Goal: Task Accomplishment & Management: Complete application form

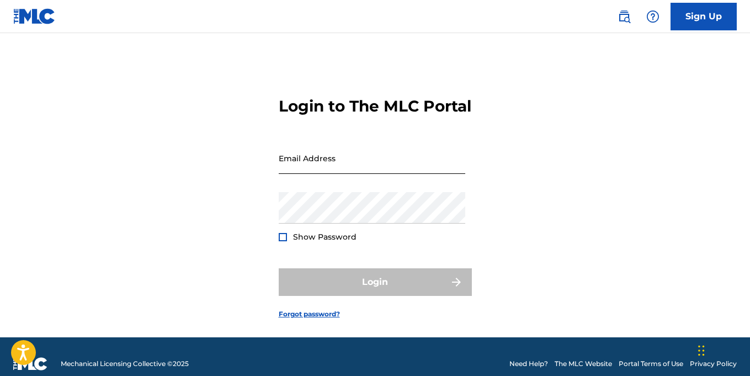
click at [339, 174] on input "Email Address" at bounding box center [372, 157] width 186 height 31
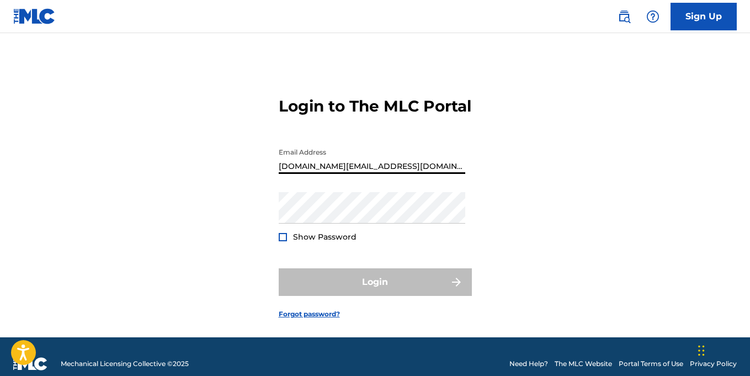
type input "[DOMAIN_NAME][EMAIL_ADDRESS][DOMAIN_NAME]"
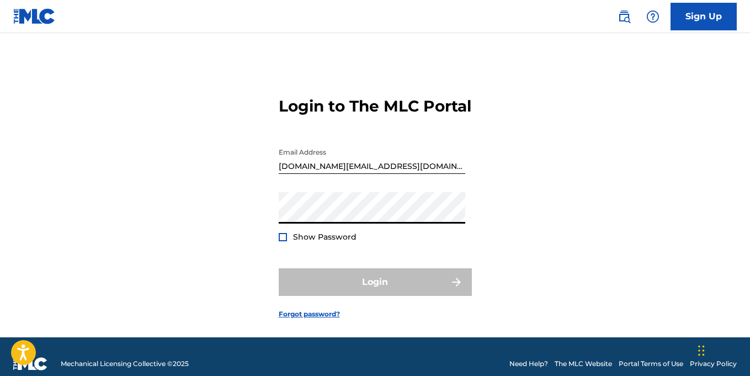
click at [283, 241] on div at bounding box center [283, 237] width 8 height 8
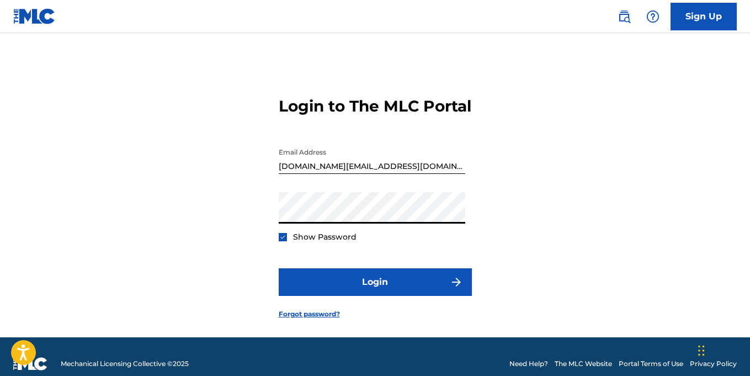
click at [279, 268] on button "Login" at bounding box center [375, 282] width 193 height 28
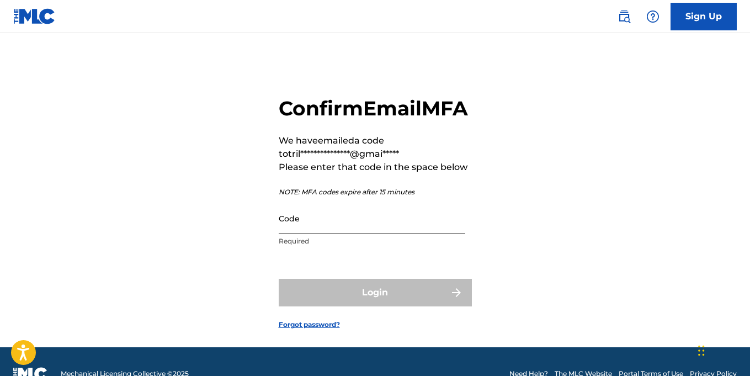
click at [321, 234] on input "Code" at bounding box center [372, 217] width 186 height 31
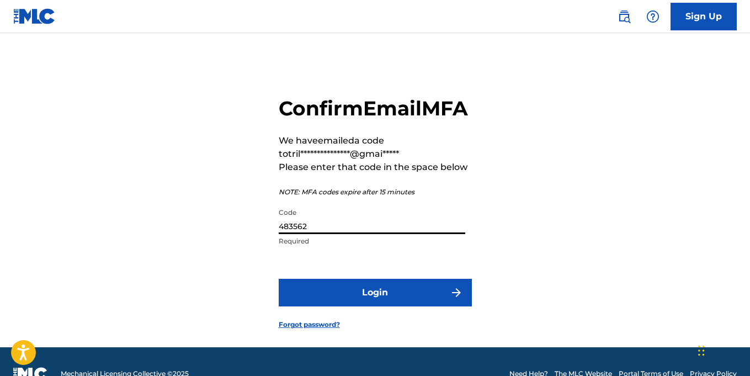
type input "483562"
click at [279, 279] on button "Login" at bounding box center [375, 293] width 193 height 28
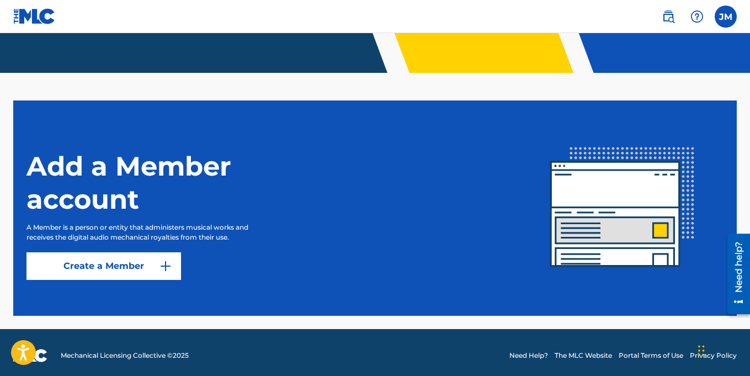
scroll to position [237, 0]
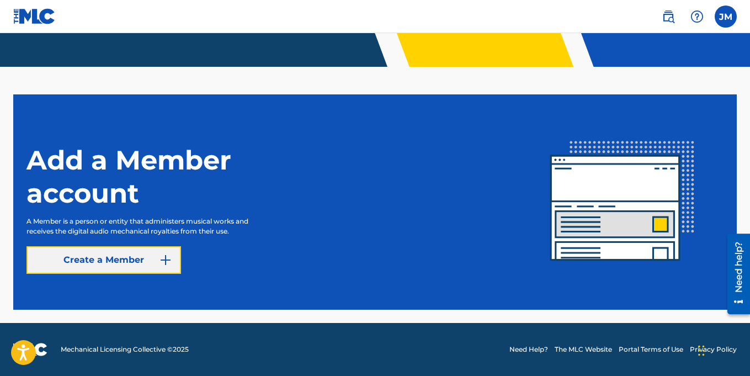
click at [100, 249] on link "Create a Member" at bounding box center [103, 260] width 154 height 28
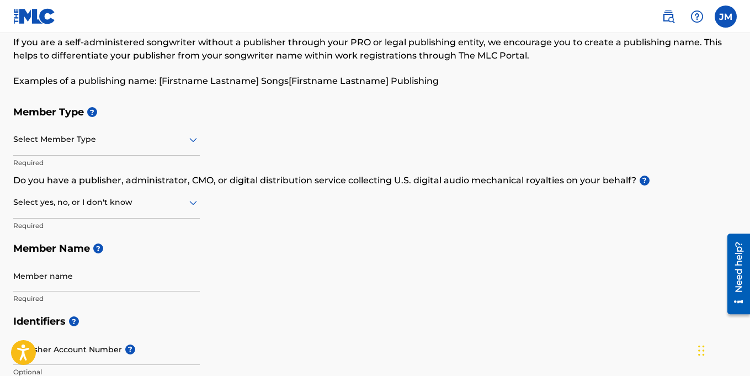
scroll to position [58, 0]
click at [187, 134] on icon at bounding box center [192, 138] width 13 height 13
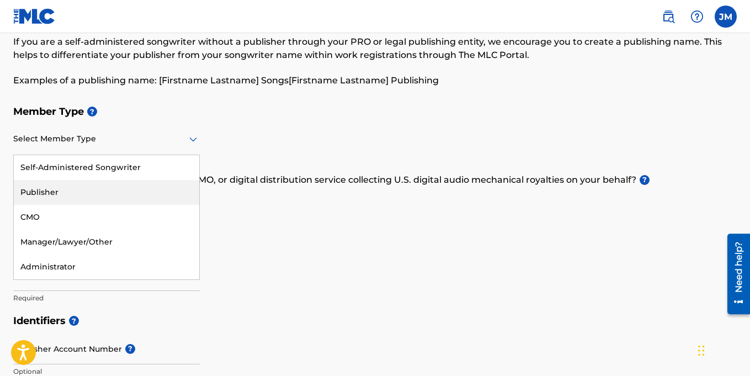
click at [87, 184] on div "Publisher" at bounding box center [106, 192] width 185 height 25
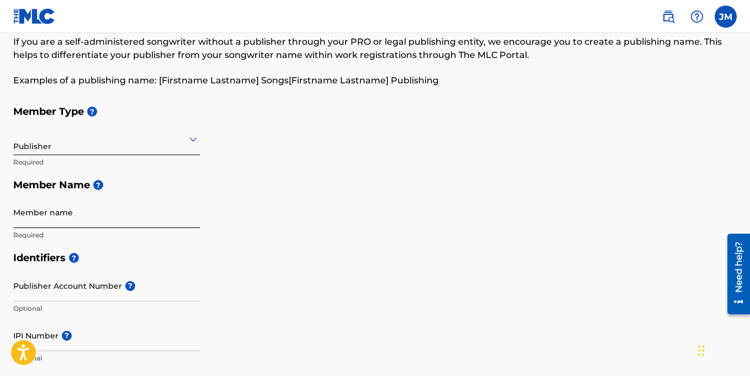
click at [102, 217] on input "Member name" at bounding box center [106, 211] width 186 height 31
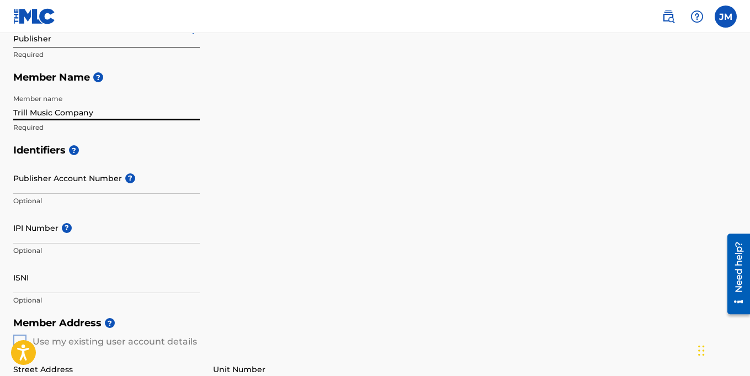
scroll to position [176, 0]
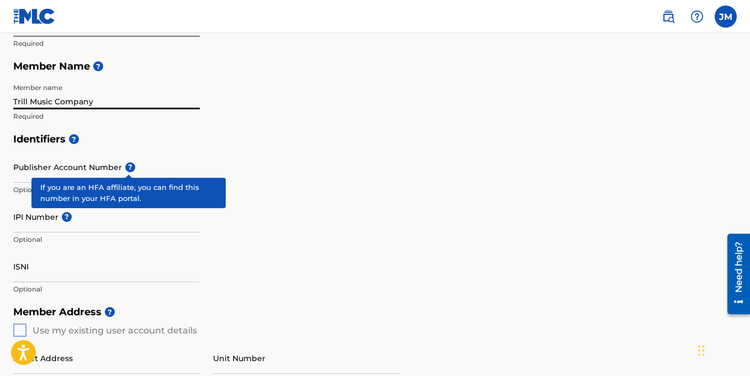
type input "Trill Music Company"
click at [125, 168] on span "?" at bounding box center [130, 167] width 10 height 10
click at [124, 168] on input "Publisher Account Number ?" at bounding box center [106, 166] width 186 height 31
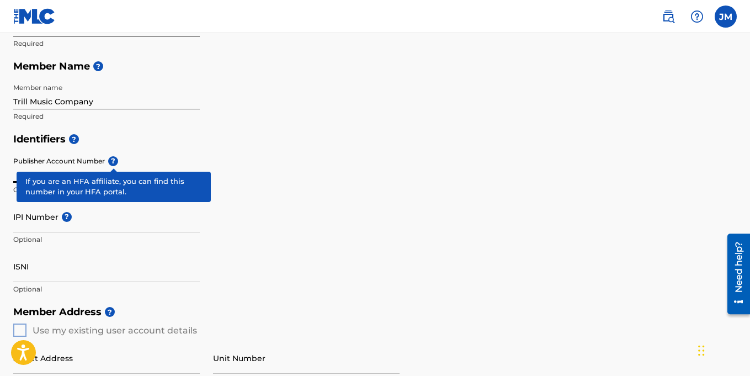
click at [110, 162] on span "?" at bounding box center [113, 161] width 10 height 10
click at [110, 162] on input "Publisher Account Number ?" at bounding box center [106, 166] width 186 height 31
click at [110, 162] on span "?" at bounding box center [113, 161] width 10 height 10
click at [110, 162] on input "Publisher Account Number ?" at bounding box center [106, 166] width 186 height 31
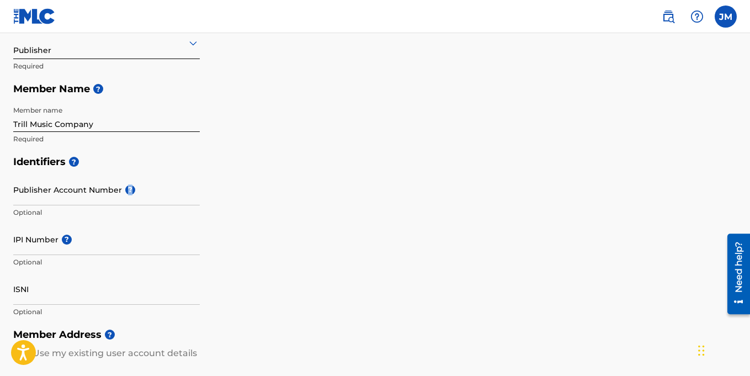
scroll to position [158, 0]
